Goal: Task Accomplishment & Management: Complete application form

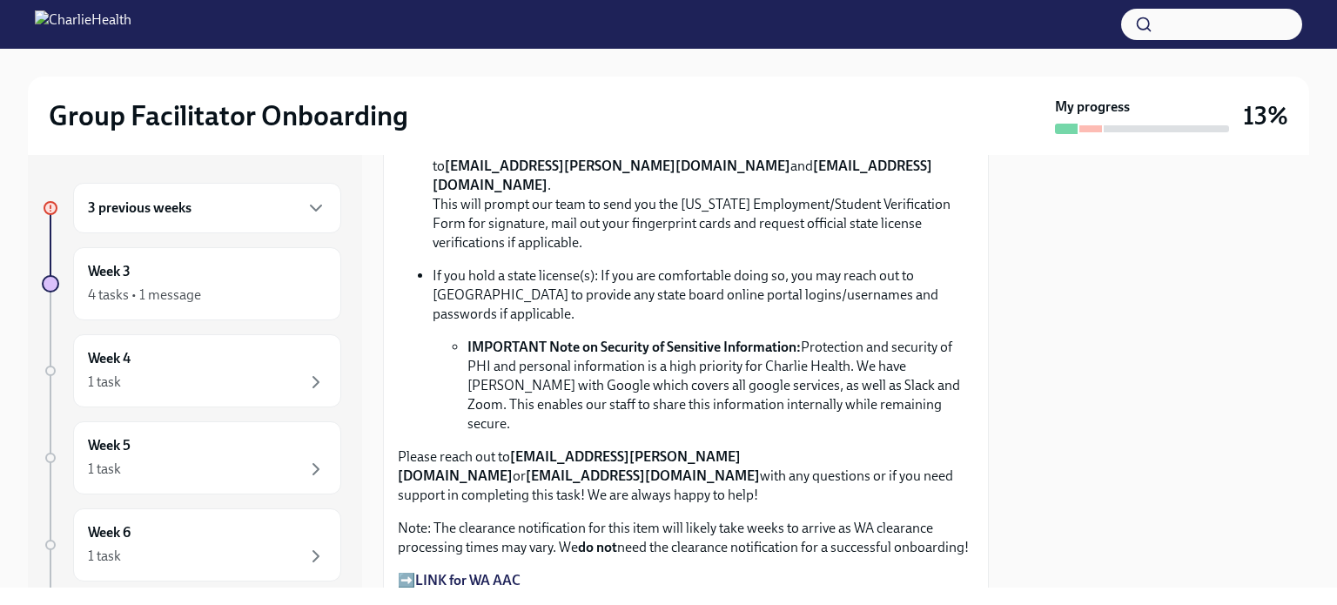
scroll to position [1466, 0]
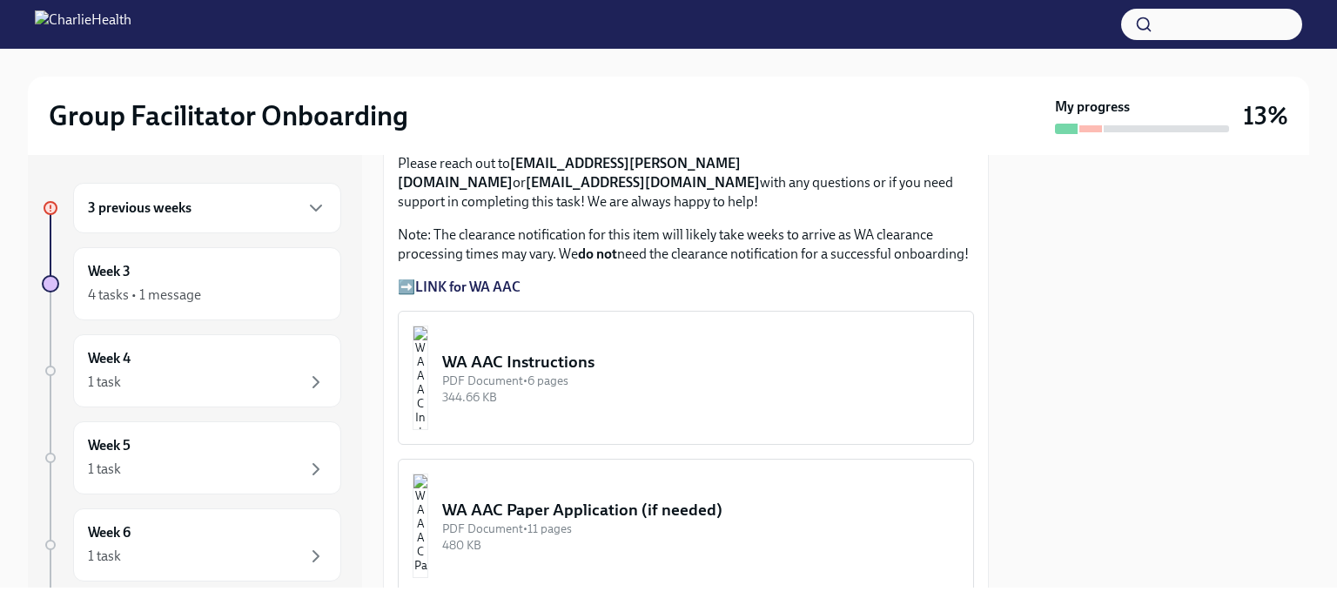
click at [672, 351] on div "WA AAC Instructions" at bounding box center [700, 362] width 517 height 23
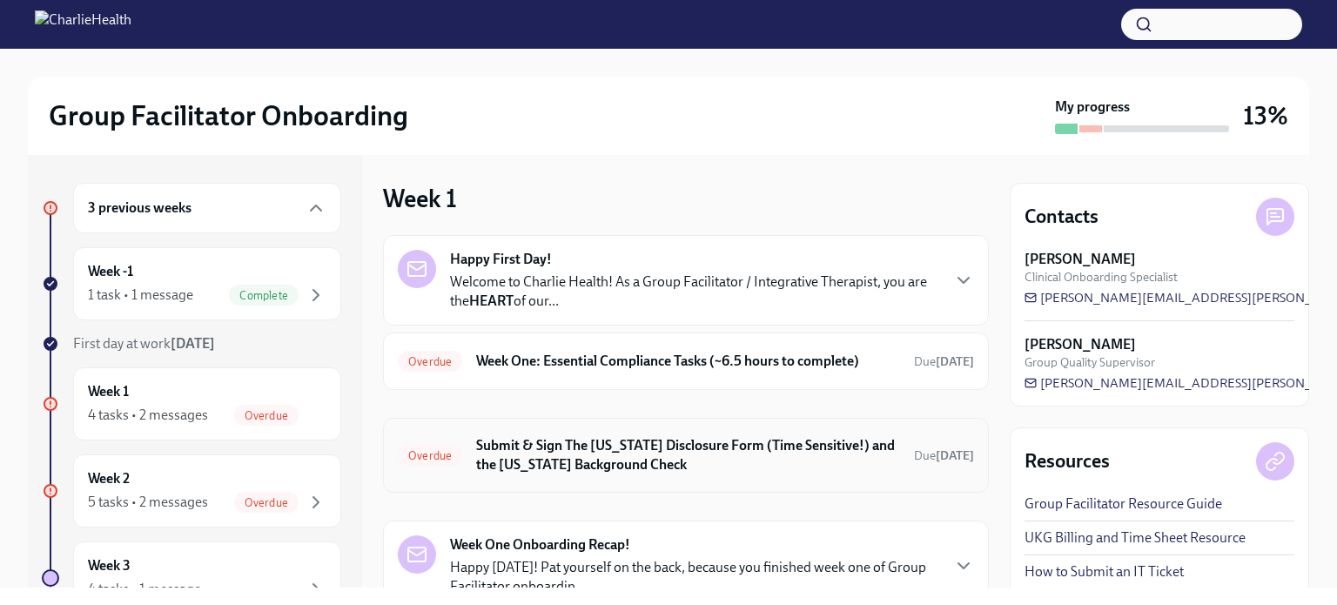
click at [809, 445] on h6 "Submit & Sign The [US_STATE] Disclosure Form (Time Sensitive!) and the [US_STAT…" at bounding box center [688, 455] width 424 height 38
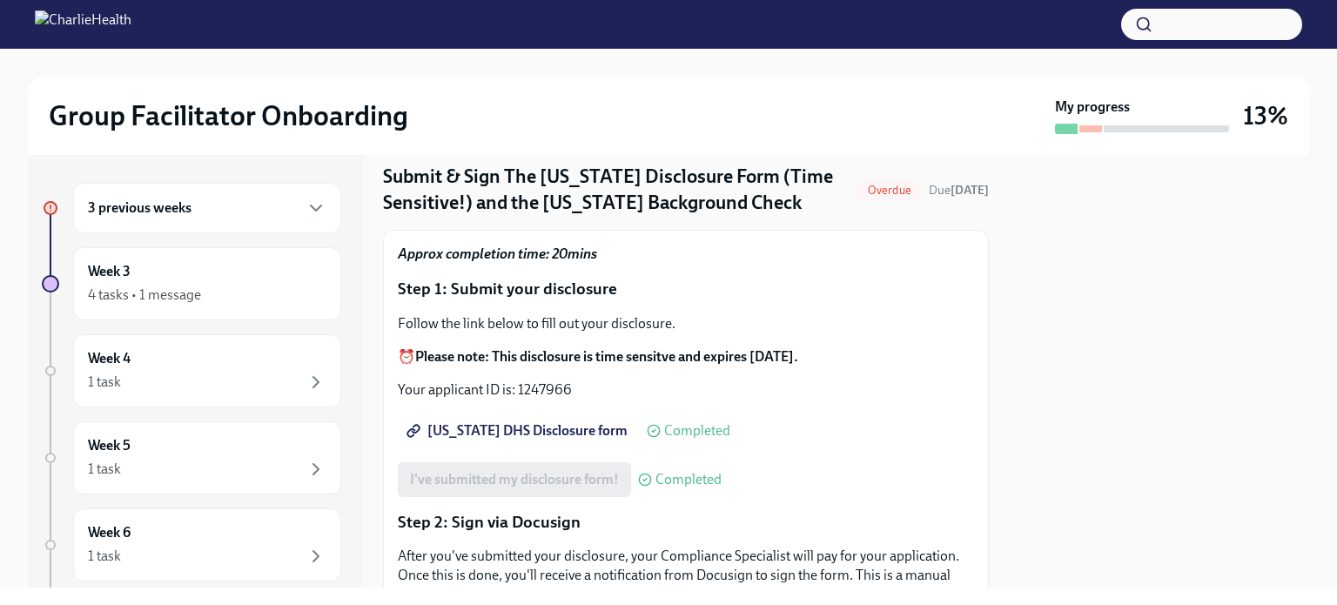
scroll to position [62, 0]
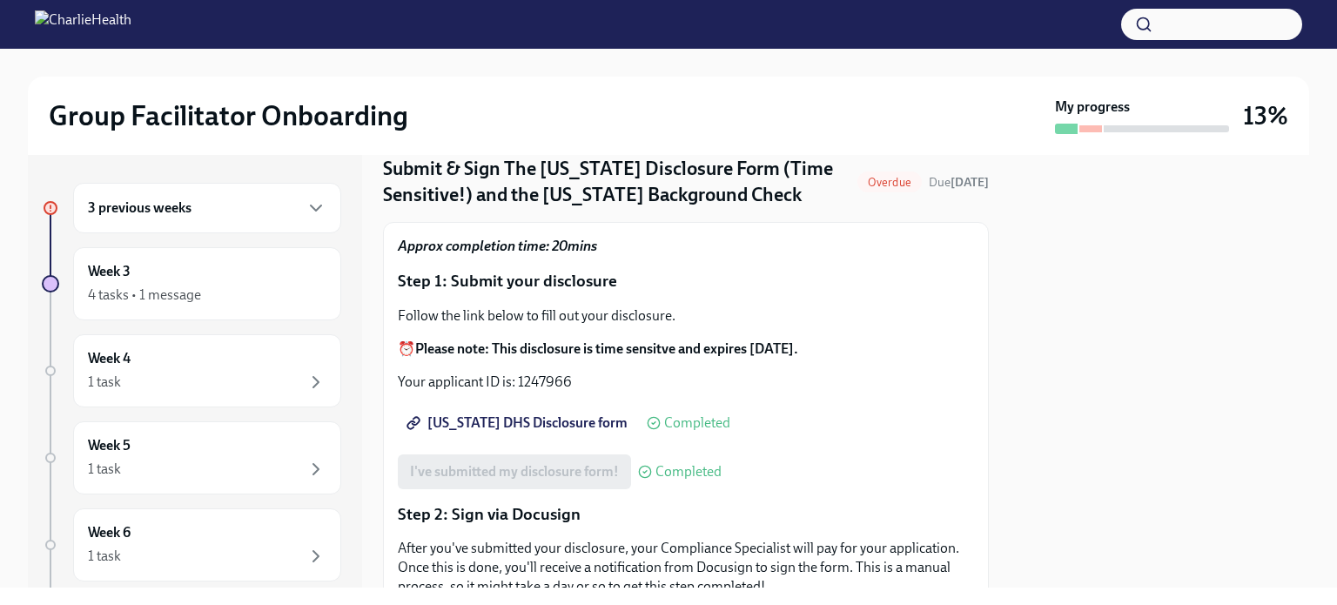
click at [490, 432] on span "[US_STATE] DHS Disclosure form" at bounding box center [519, 422] width 218 height 17
click at [550, 392] on p "Your applicant ID is: 1247966" at bounding box center [686, 381] width 576 height 19
copy p "1247966"
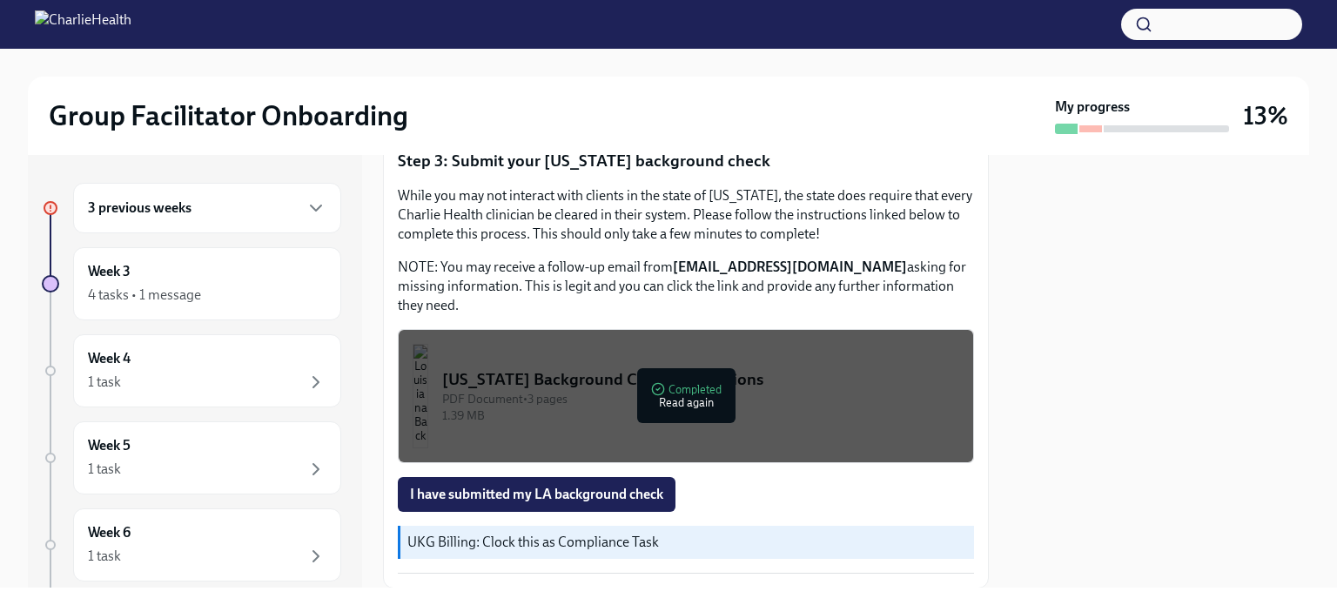
scroll to position [575, 0]
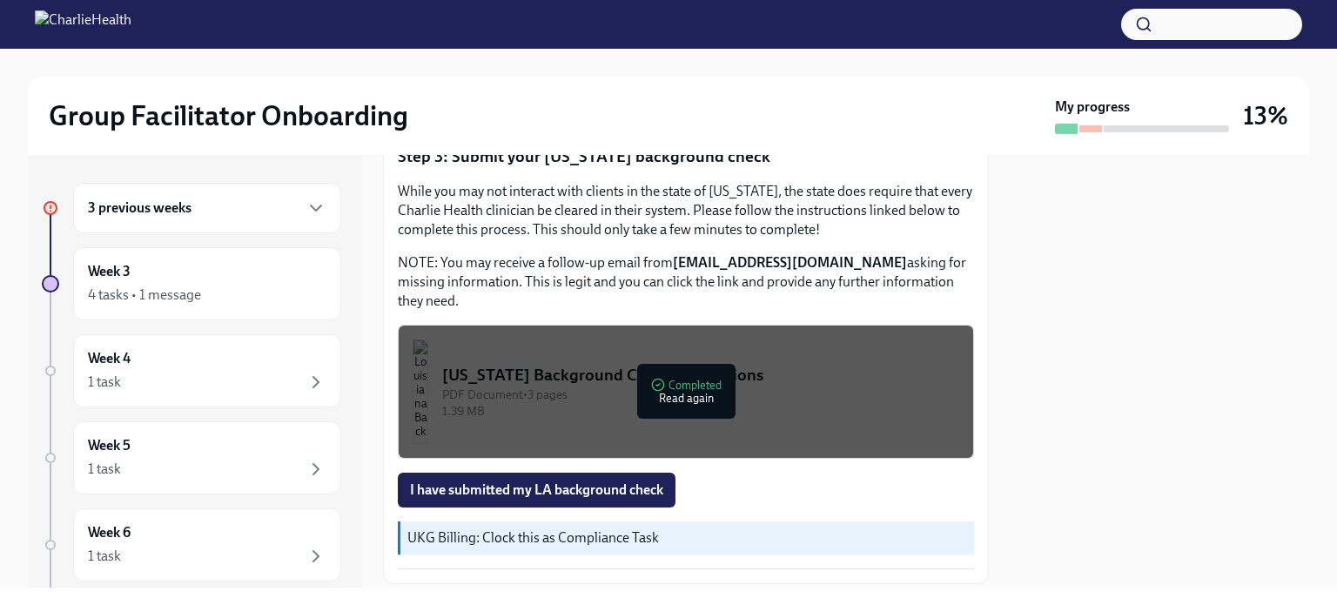
click at [773, 380] on div "[US_STATE] Background Check Instructions" at bounding box center [700, 375] width 517 height 23
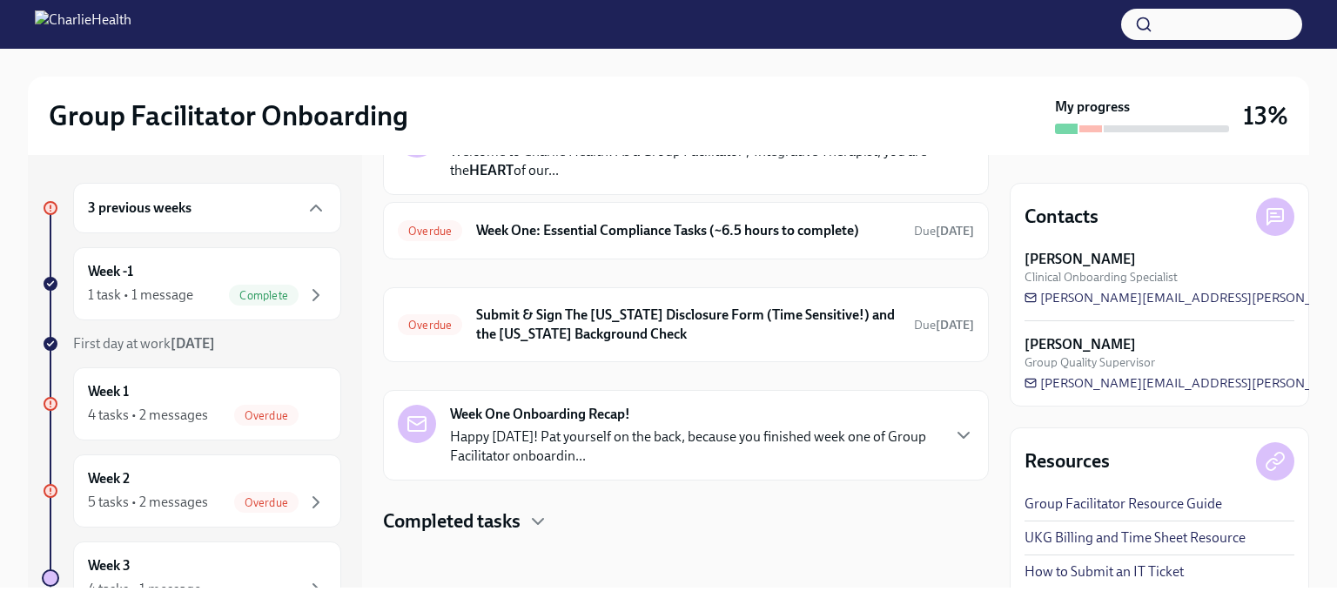
scroll to position [131, 0]
click at [763, 323] on h6 "Submit & Sign The [US_STATE] Disclosure Form (Time Sensitive!) and the [US_STAT…" at bounding box center [688, 324] width 424 height 38
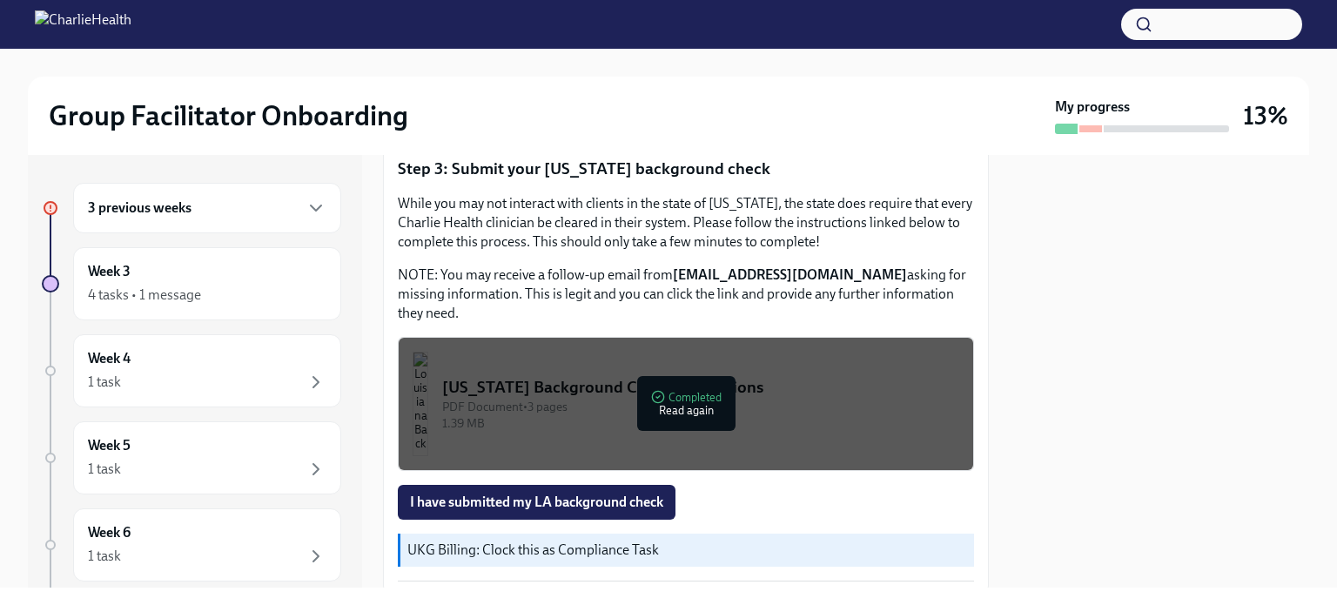
scroll to position [585, 0]
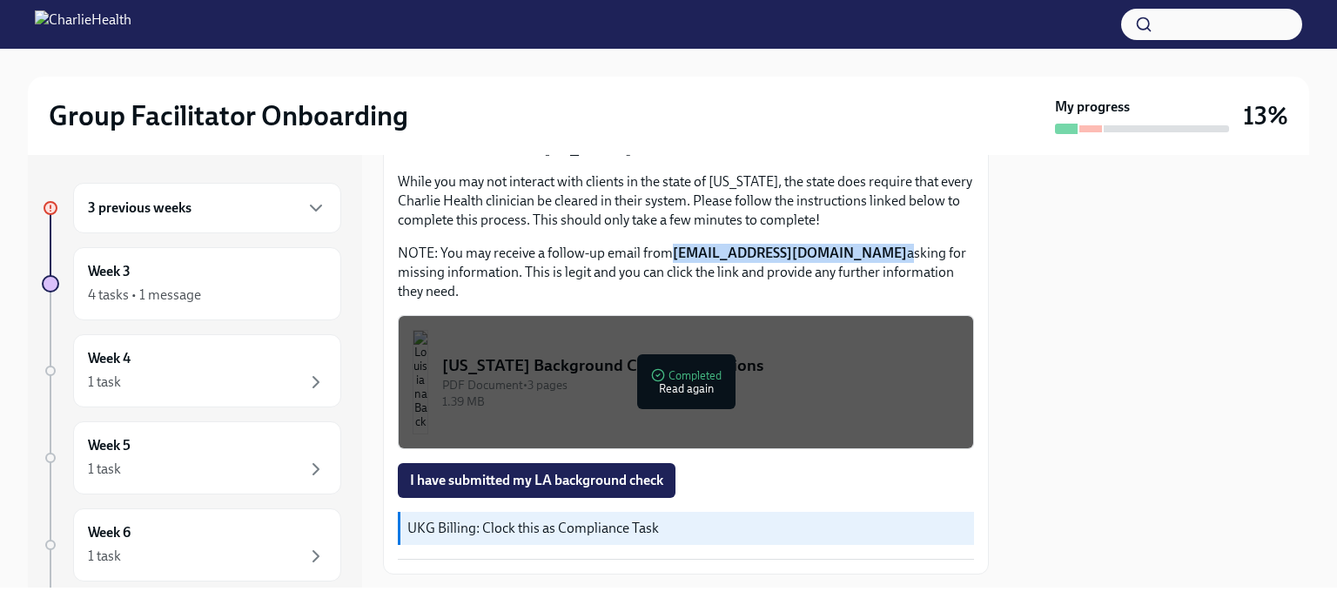
drag, startPoint x: 674, startPoint y: 265, endPoint x: 916, endPoint y: 270, distance: 241.1
click at [916, 270] on p "NOTE: You may receive a follow-up email from [EMAIL_ADDRESS][DOMAIN_NAME] askin…" at bounding box center [686, 272] width 576 height 57
copy p "[EMAIL_ADDRESS][DOMAIN_NAME]"
click at [612, 489] on span "I have submitted my LA background check" at bounding box center [536, 480] width 253 height 17
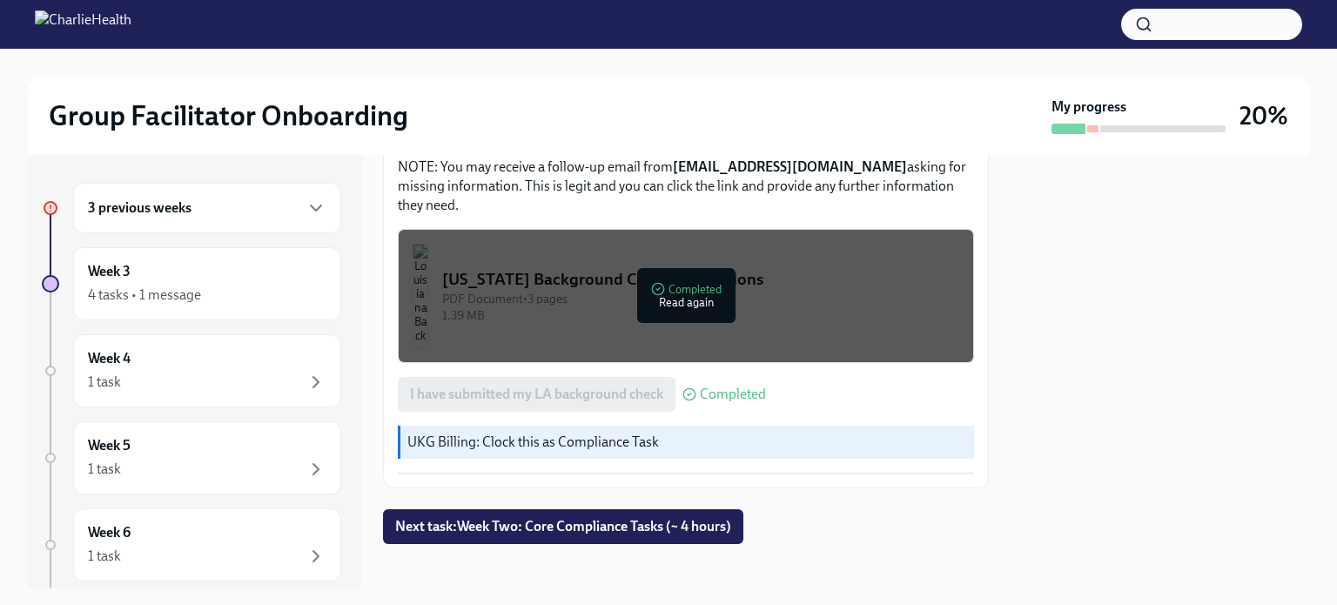
scroll to position [696, 0]
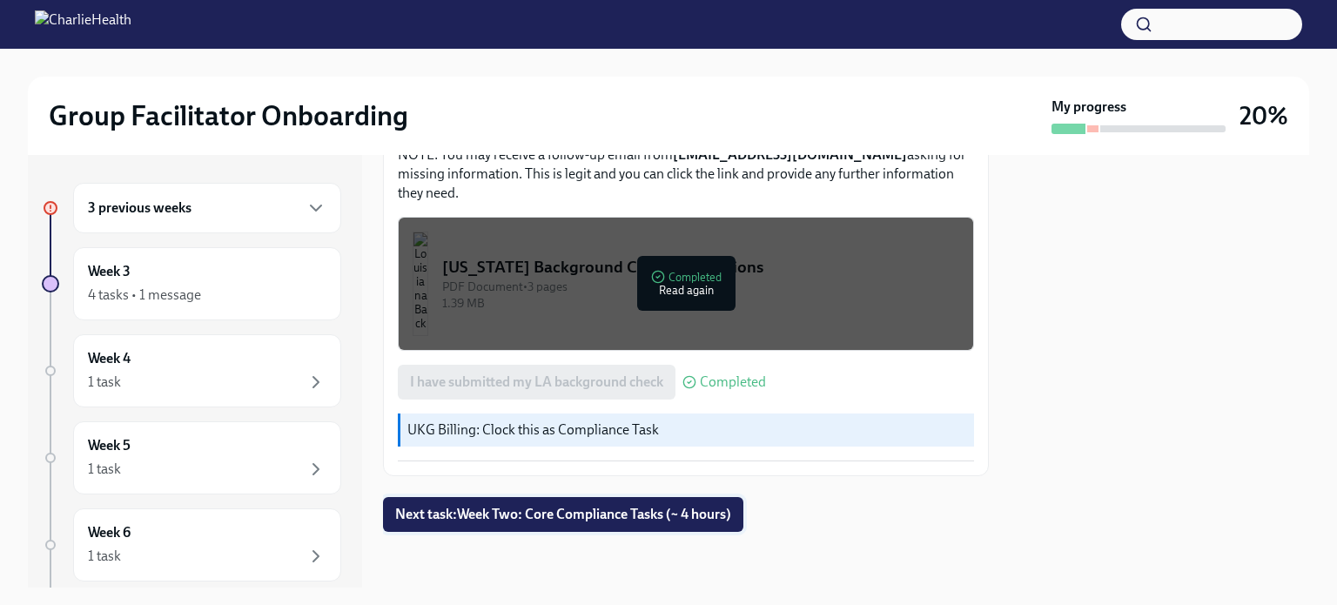
click at [608, 510] on span "Next task : Week Two: Core Compliance Tasks (~ 4 hours)" at bounding box center [563, 514] width 336 height 17
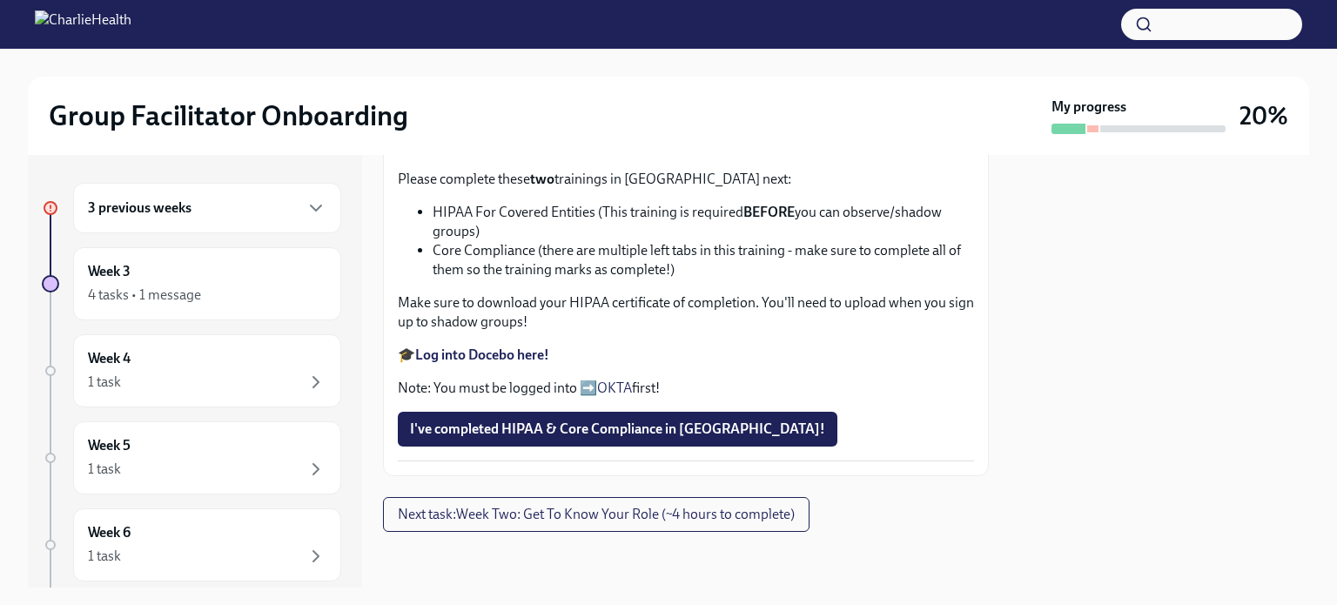
scroll to position [775, 0]
click at [519, 97] on span "Upload Upload CPR Certificate" at bounding box center [511, 87] width 202 height 17
click at [0, 0] on input "Upload Upload CPR Certificate" at bounding box center [0, 0] width 0 height 0
click at [511, 363] on strong "Log into Docebo here!" at bounding box center [482, 354] width 134 height 17
